Goal: Information Seeking & Learning: Learn about a topic

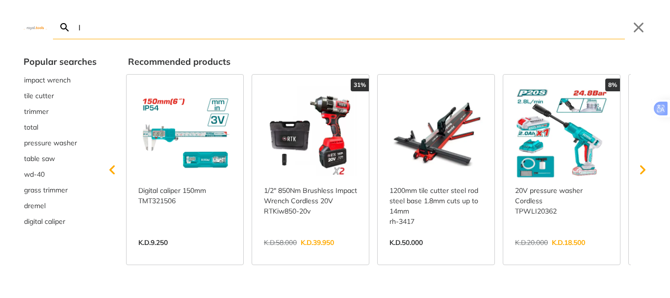
type input "In"
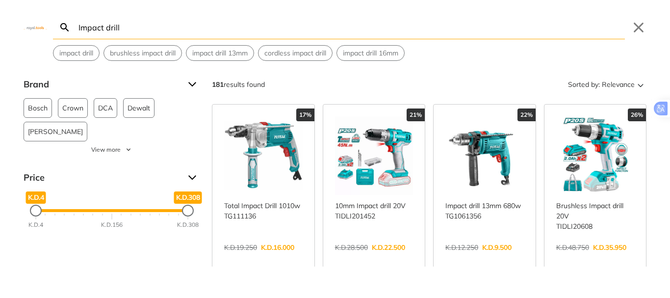
type input "Impact drill"
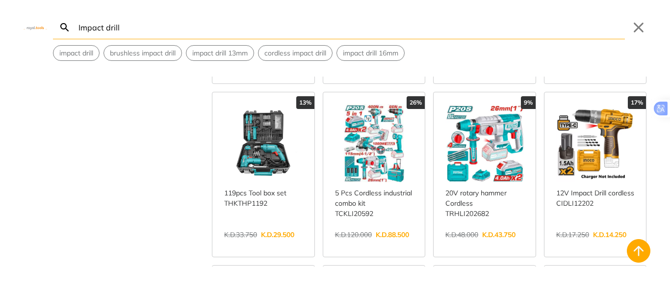
scroll to position [589, 0]
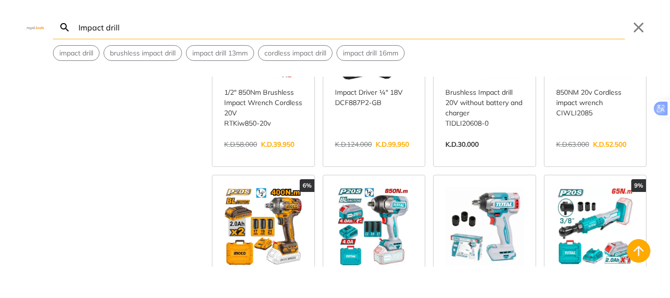
scroll to position [1472, 0]
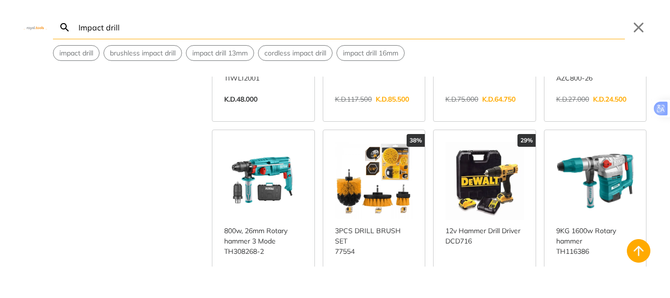
scroll to position [2487, 0]
